Goal: Information Seeking & Learning: Understand process/instructions

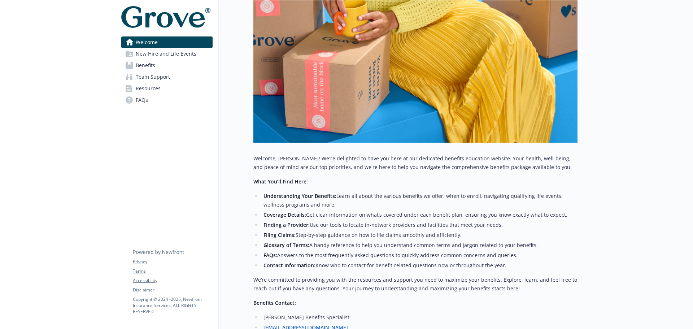
scroll to position [144, 0]
click at [172, 56] on span "New Hire and Life Events" at bounding box center [166, 54] width 61 height 12
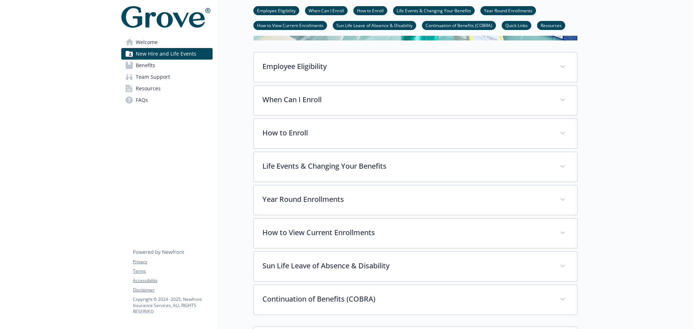
scroll to position [180, 0]
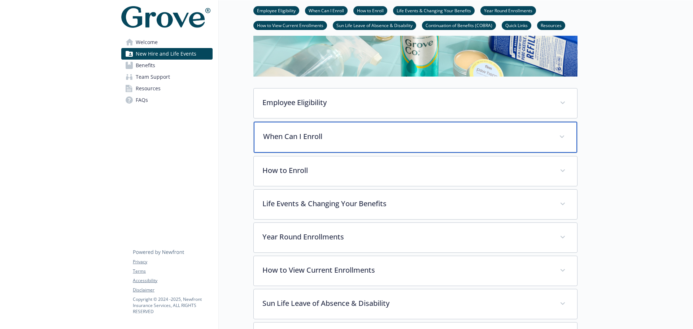
click at [357, 133] on p "When Can I Enroll" at bounding box center [406, 136] width 287 height 11
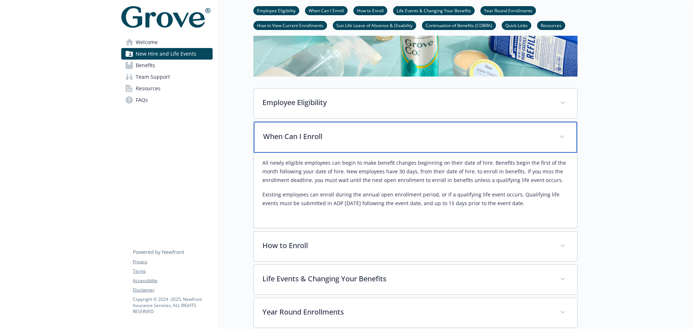
scroll to position [216, 0]
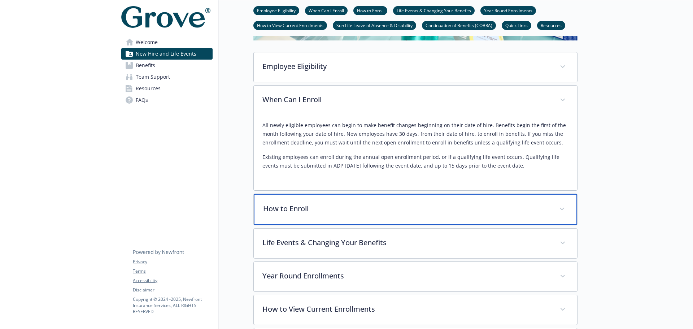
click at [327, 211] on p "How to Enroll" at bounding box center [406, 208] width 287 height 11
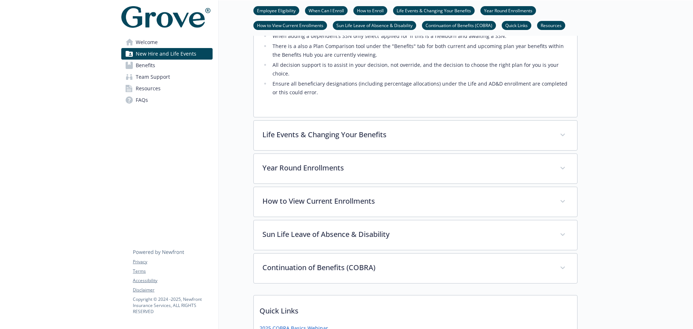
scroll to position [541, 0]
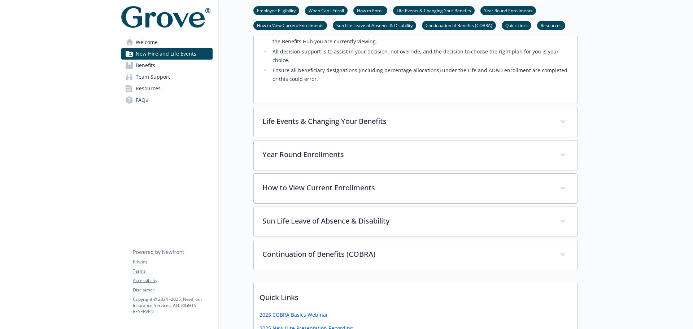
click at [148, 67] on span "Benefits" at bounding box center [145, 66] width 19 height 12
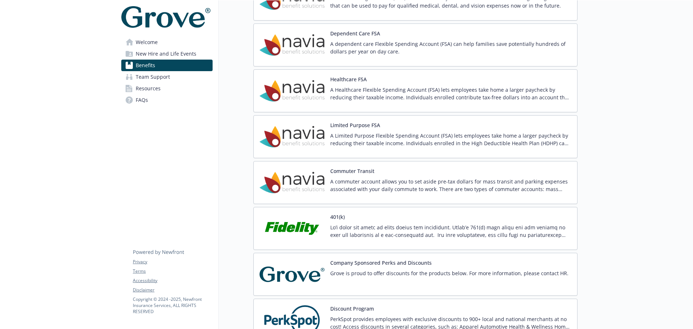
scroll to position [866, 0]
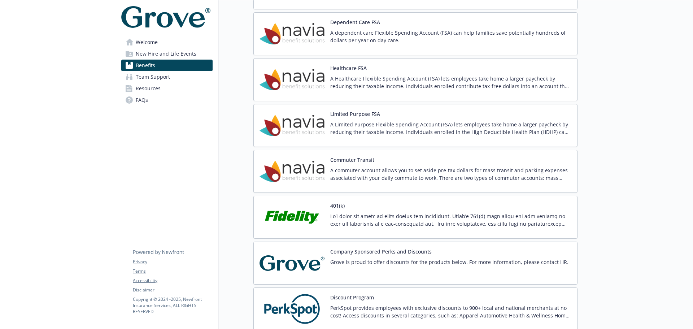
click at [398, 202] on div "401(k)" at bounding box center [450, 217] width 241 height 31
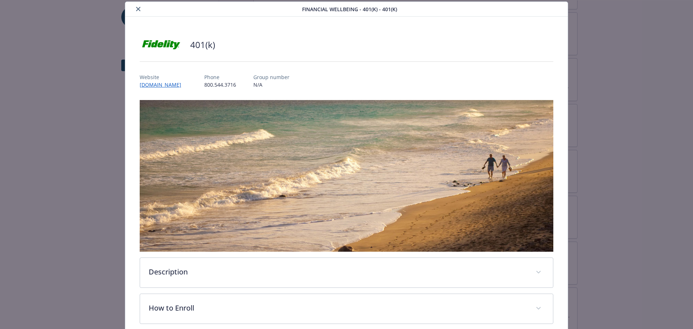
scroll to position [94, 0]
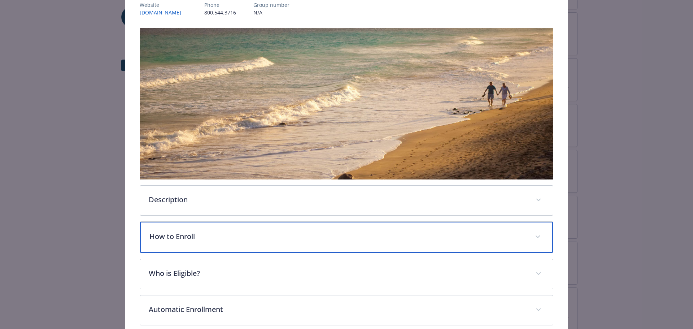
click at [198, 231] on p "How to Enroll" at bounding box center [337, 236] width 377 height 11
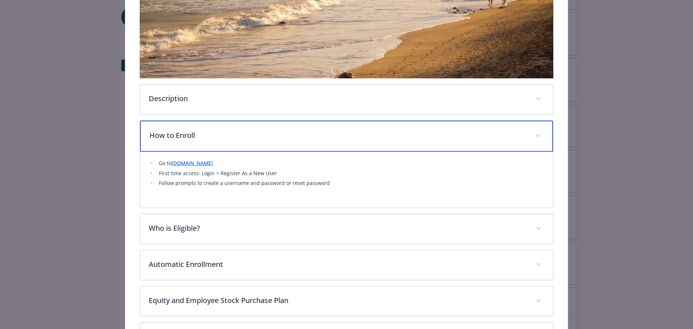
scroll to position [238, 0]
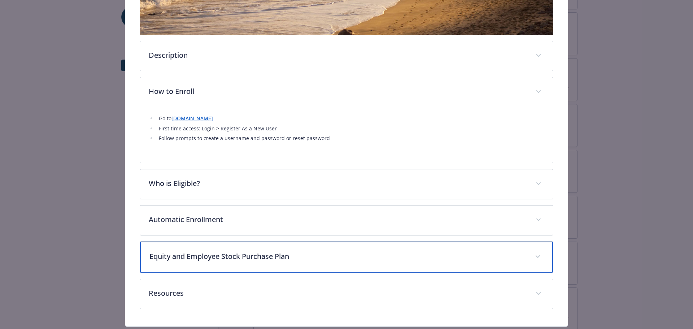
click at [316, 264] on div "Equity and Employee Stock Purchase Plan" at bounding box center [346, 256] width 413 height 31
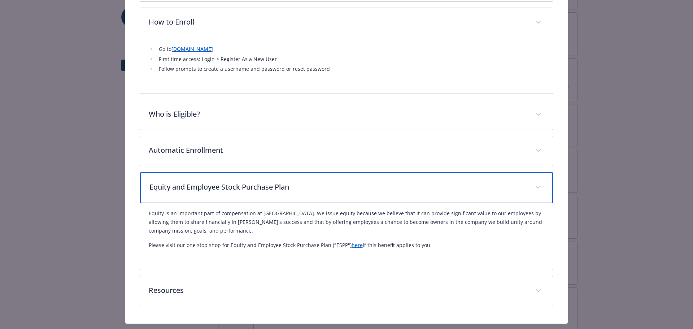
scroll to position [310, 0]
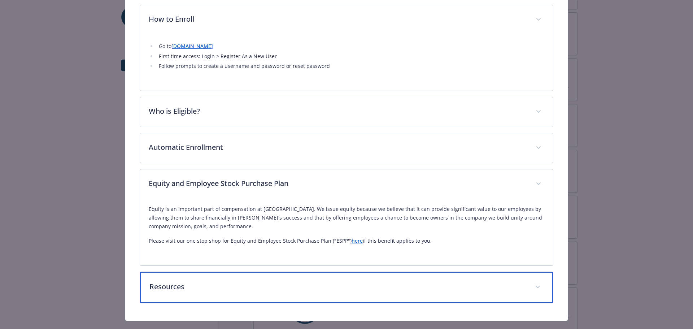
drag, startPoint x: 250, startPoint y: 281, endPoint x: 251, endPoint y: 277, distance: 3.7
click at [251, 281] on p "Resources" at bounding box center [337, 286] width 377 height 11
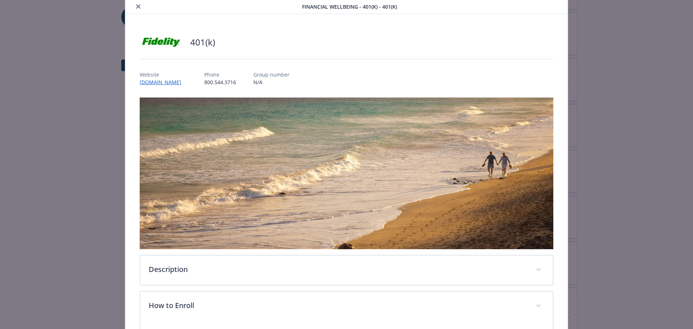
scroll to position [0, 0]
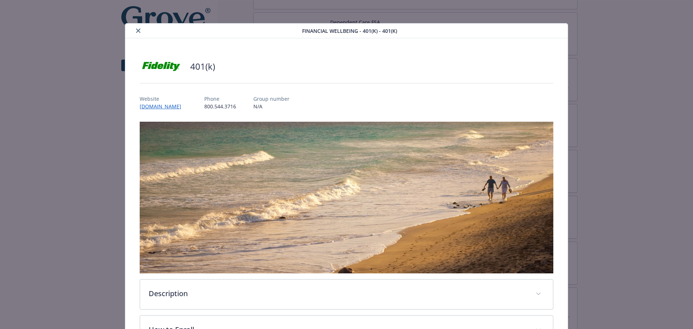
click at [138, 30] on icon "close" at bounding box center [138, 31] width 4 height 4
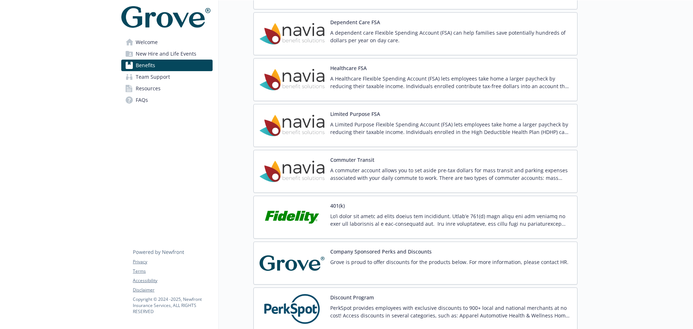
scroll to position [902, 0]
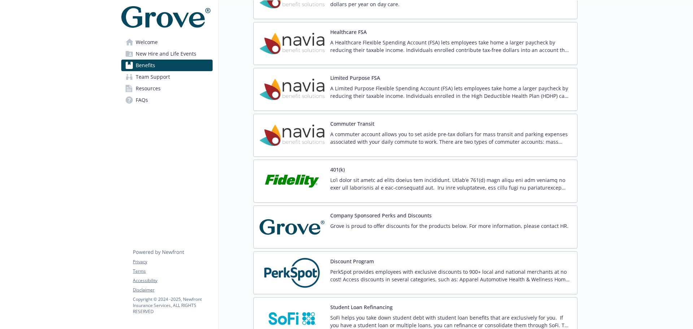
click at [149, 41] on span "Welcome" at bounding box center [147, 42] width 22 height 12
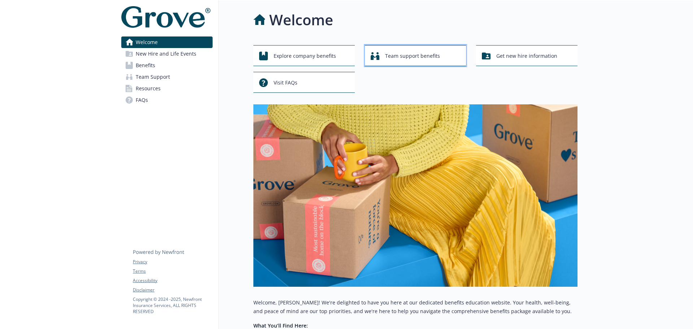
click at [420, 56] on span "Team support benefits" at bounding box center [412, 56] width 55 height 14
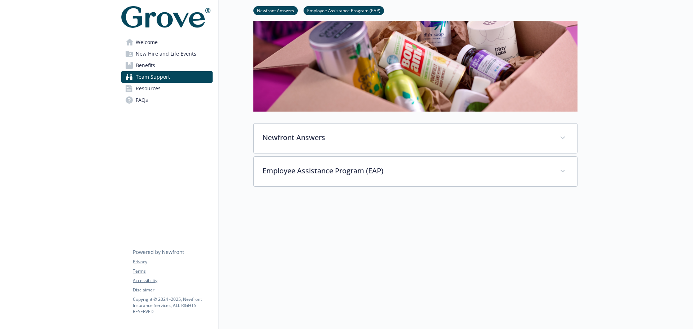
scroll to position [136, 0]
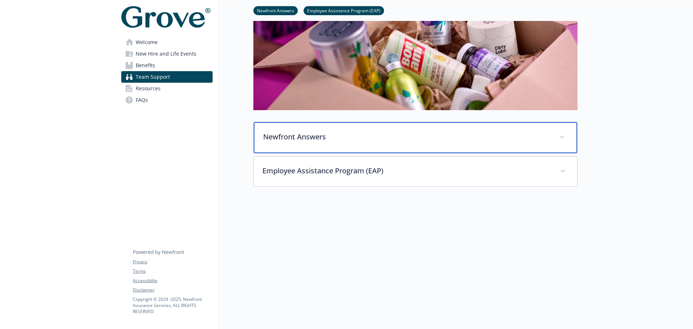
click at [354, 135] on p "Newfront Answers" at bounding box center [406, 136] width 287 height 11
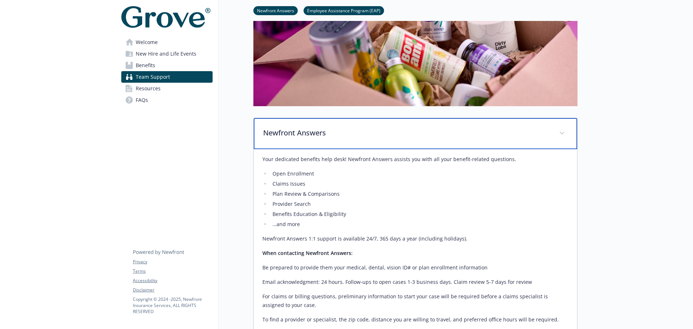
click at [354, 135] on p "Newfront Answers" at bounding box center [406, 132] width 287 height 11
